Goal: Find specific page/section: Find specific page/section

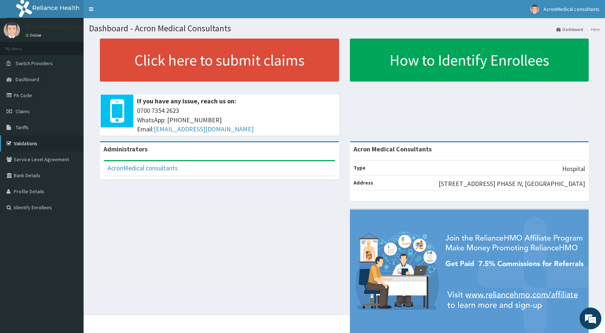
click at [25, 144] on link "Validations" at bounding box center [42, 143] width 84 height 16
click at [32, 77] on span "Dashboard" at bounding box center [28, 79] width 24 height 7
click at [30, 143] on link "Validations" at bounding box center [42, 143] width 84 height 16
click at [20, 143] on link "Validations" at bounding box center [42, 143] width 84 height 16
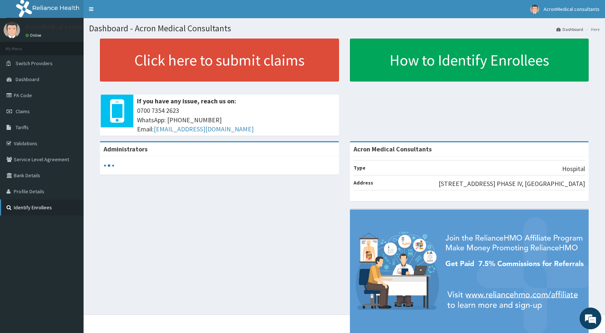
click at [31, 208] on link "Identify Enrollees" at bounding box center [42, 207] width 84 height 16
click at [26, 206] on link "Identify Enrollees" at bounding box center [42, 207] width 84 height 16
